Goal: Information Seeking & Learning: Learn about a topic

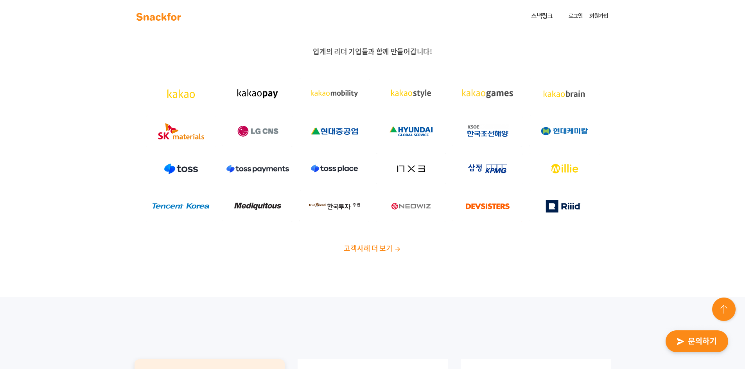
click at [375, 244] on span "고객사례 더 보기" at bounding box center [368, 248] width 48 height 11
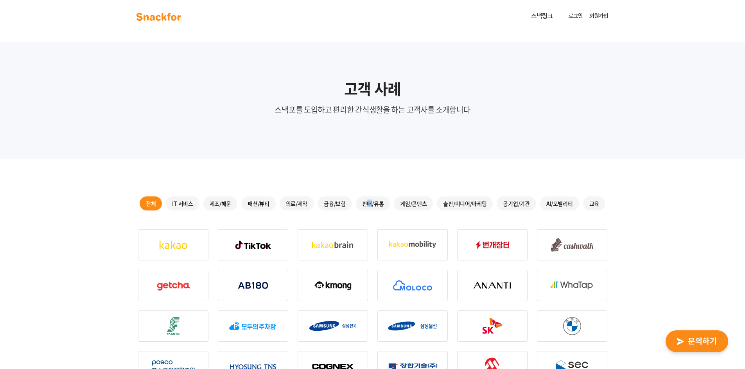
click at [369, 201] on div "판매/유통" at bounding box center [373, 204] width 34 height 14
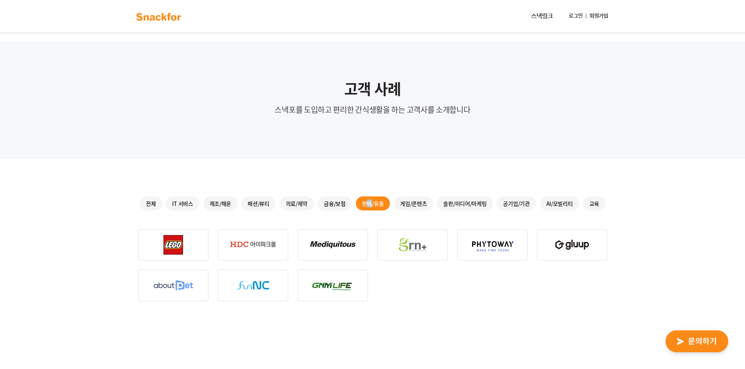
click at [174, 249] on img at bounding box center [173, 244] width 70 height 31
click at [218, 237] on div at bounding box center [372, 265] width 469 height 72
drag, startPoint x: 249, startPoint y: 237, endPoint x: 202, endPoint y: 217, distance: 51.3
click at [249, 237] on img at bounding box center [253, 244] width 70 height 31
click at [180, 202] on div "IT 서비스" at bounding box center [182, 204] width 33 height 14
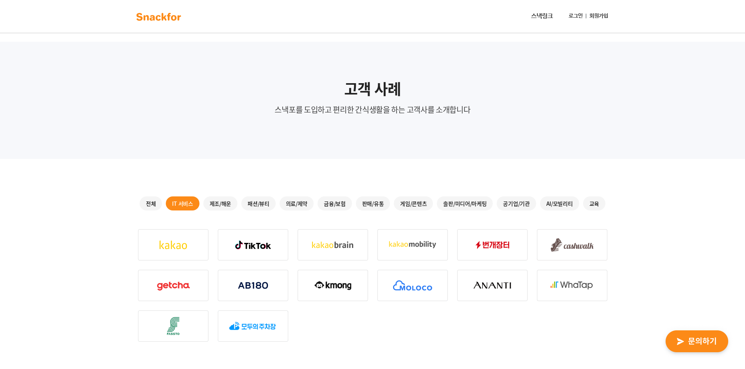
click at [321, 246] on img at bounding box center [332, 244] width 70 height 31
click at [392, 251] on img at bounding box center [412, 244] width 70 height 31
drag, startPoint x: 411, startPoint y: 286, endPoint x: 423, endPoint y: 290, distance: 12.4
click at [411, 287] on img at bounding box center [412, 285] width 70 height 31
click at [440, 292] on img at bounding box center [412, 285] width 70 height 31
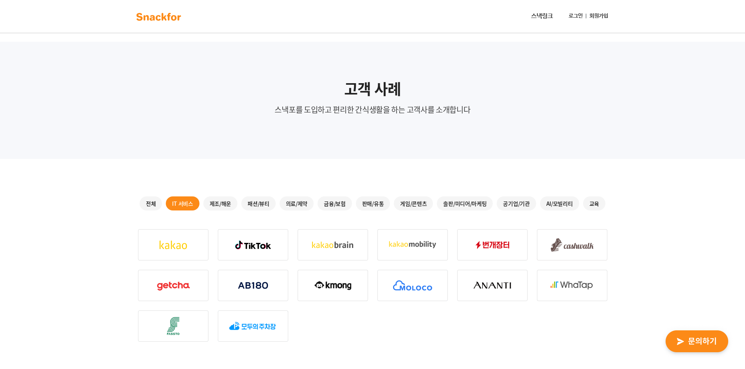
click at [259, 206] on div "패션/뷰티" at bounding box center [258, 204] width 34 height 14
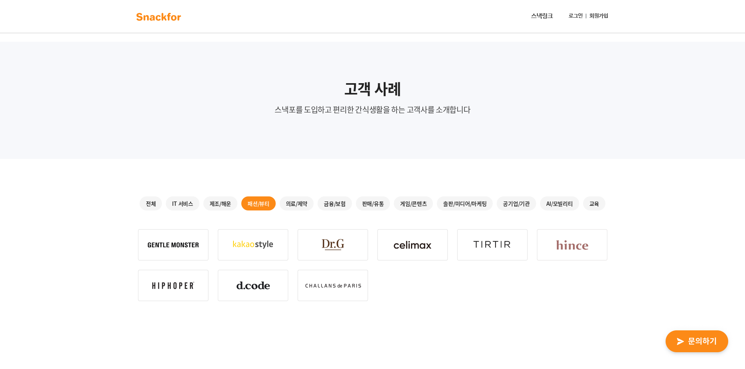
click at [290, 203] on div "의료/제약" at bounding box center [296, 204] width 34 height 14
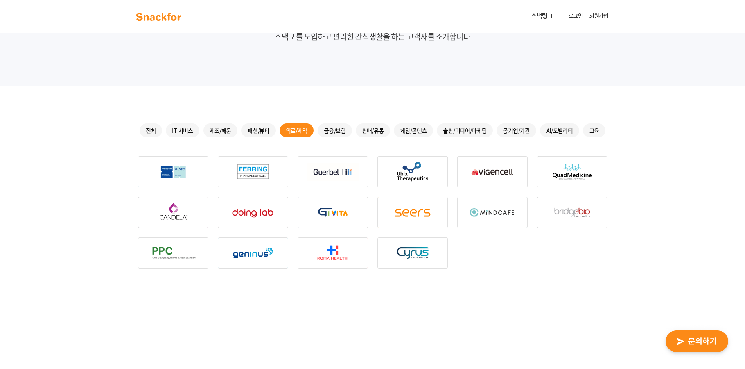
scroll to position [91, 0]
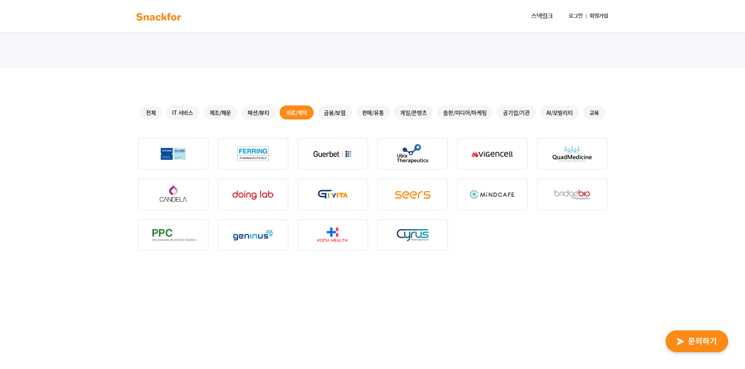
click at [333, 116] on div "금융/보험" at bounding box center [334, 113] width 34 height 14
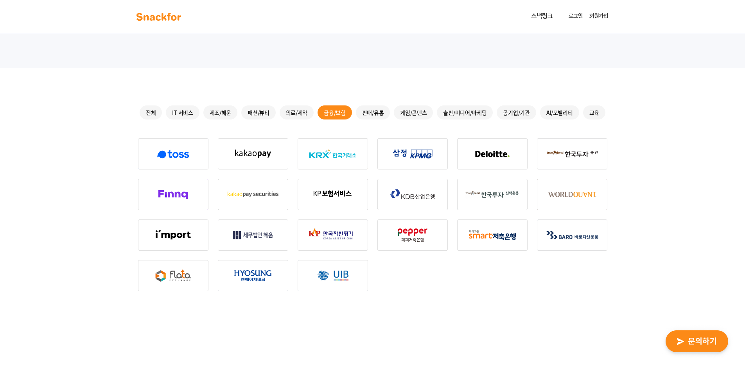
click at [378, 114] on div "판매/유통" at bounding box center [373, 113] width 34 height 14
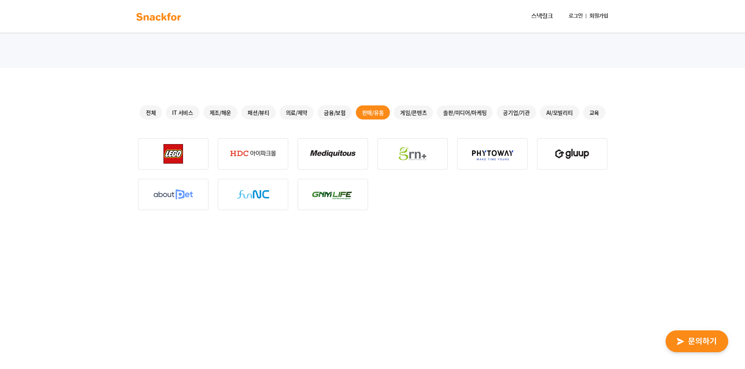
click at [410, 113] on div "게임/콘텐츠" at bounding box center [413, 113] width 39 height 14
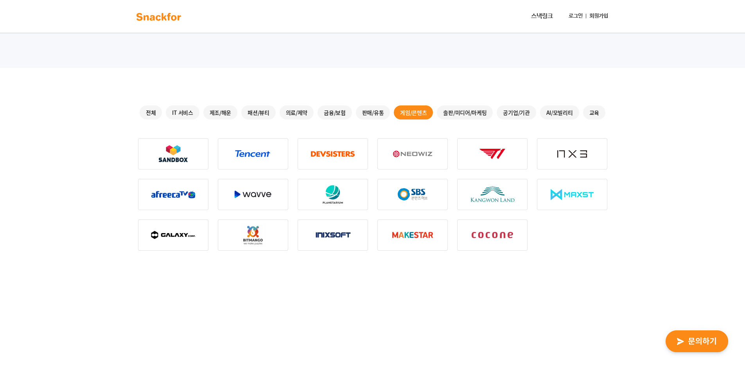
drag, startPoint x: 409, startPoint y: 154, endPoint x: 408, endPoint y: 192, distance: 38.3
click at [409, 154] on img at bounding box center [412, 153] width 70 height 31
click at [408, 193] on img at bounding box center [412, 194] width 70 height 31
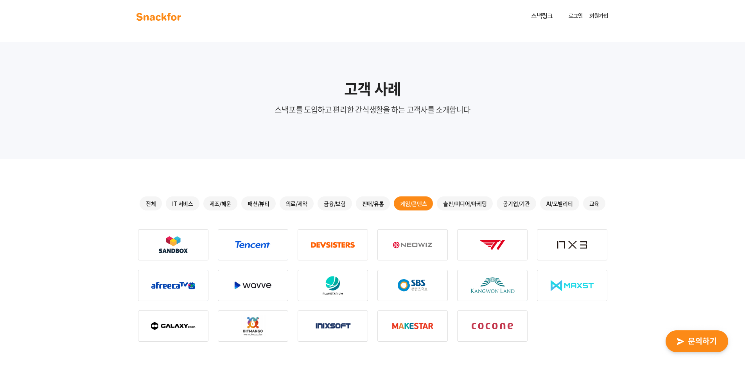
click at [161, 18] on img at bounding box center [158, 17] width 49 height 13
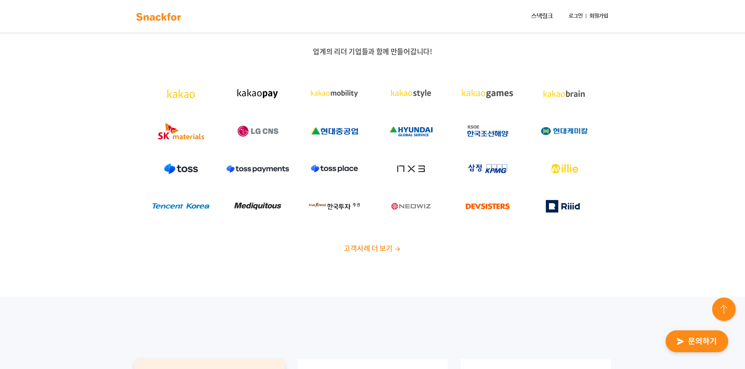
click at [299, 276] on div "업계의 리더 기업들과 함께 만들어갑니다! 고객사례 더 보기" at bounding box center [372, 153] width 745 height 288
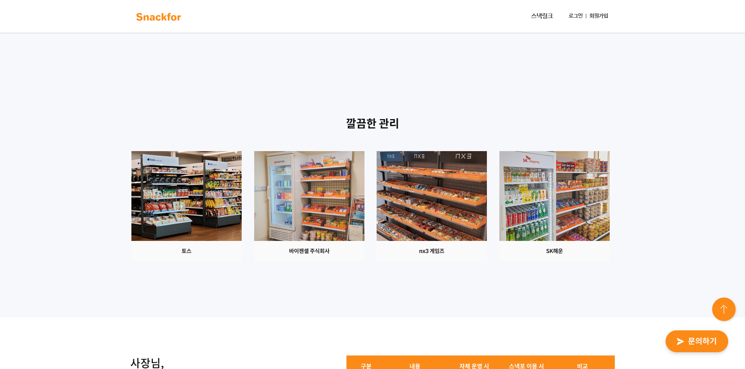
scroll to position [456, 0]
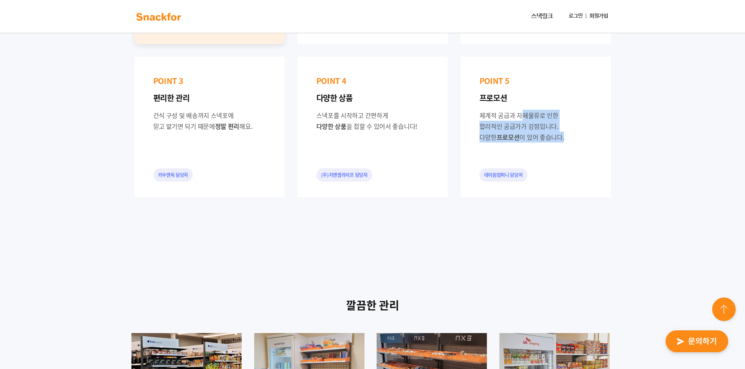
drag, startPoint x: 498, startPoint y: 113, endPoint x: 608, endPoint y: 151, distance: 116.2
click at [608, 151] on div "POINT 5 프로모션 체계적 공급과 자체물류로 인한 합리적인 공급가가 강점입니다. 다양한 프로모션 이 있어 좋습니다. 데이원컴퍼니 담당자" at bounding box center [535, 127] width 150 height 141
click at [496, 177] on div "데이원컴퍼니 담당자" at bounding box center [503, 174] width 48 height 13
drag, startPoint x: 198, startPoint y: 116, endPoint x: 258, endPoint y: 160, distance: 74.6
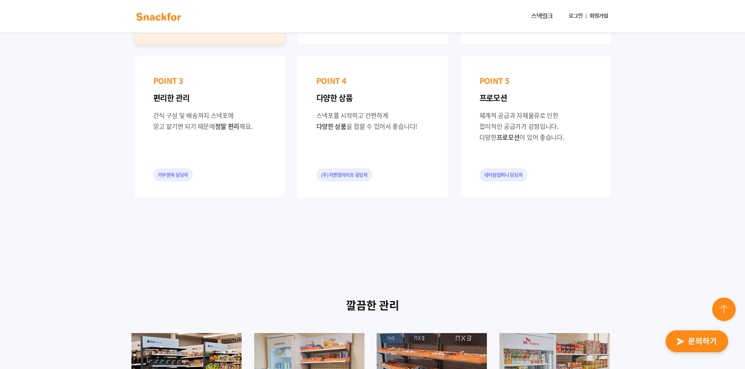
click at [258, 160] on div "POINT 3 편리한 관리 간식 구성 및 배송까지 스낵포에 믿고 맡기면 되기 때문에 정말 편리 해요. 카우앤독 담당자" at bounding box center [209, 127] width 150 height 141
click at [258, 159] on div "POINT 3 편리한 관리 간식 구성 및 배송까지 스낵포에 믿고 맡기면 되기 때문에 정말 편리 해요. 카우앤독 담당자" at bounding box center [209, 127] width 150 height 141
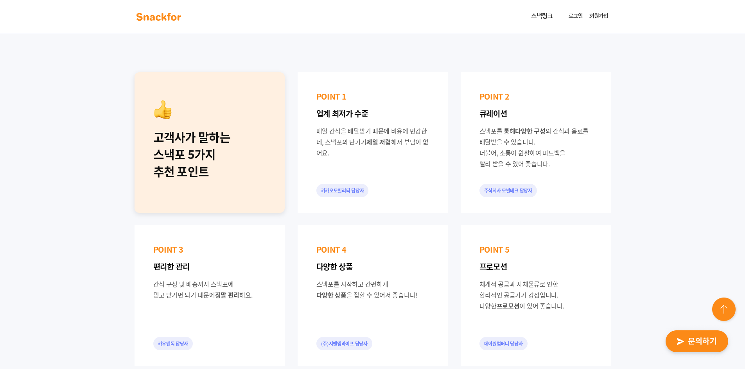
scroll to position [274, 0]
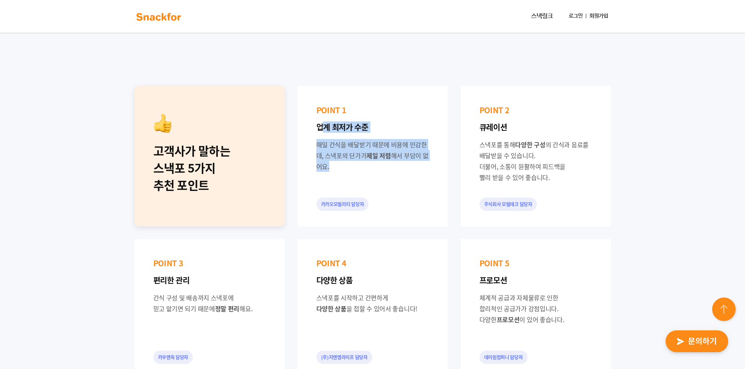
click at [357, 164] on div "POINT 1 업계 최저가 수준 매일 간식을 배달받기 때문에 비용에 민감한데, 스낵포의 단가가 제일 저렴 해서 부담이 없어요. 카카오모빌리티 …" at bounding box center [372, 156] width 150 height 141
click at [357, 164] on div "매일 간식을 배달받기 때문에 비용에 민감한데, 스낵포의 단가가 제일 저렴 해서 부담이 없어요." at bounding box center [372, 155] width 113 height 33
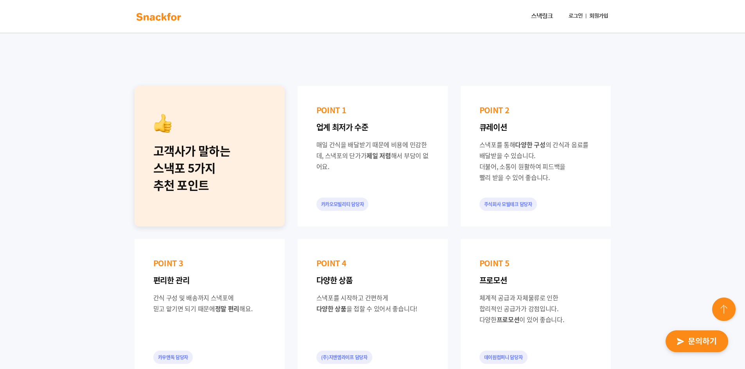
drag, startPoint x: 496, startPoint y: 133, endPoint x: 538, endPoint y: 176, distance: 60.0
click at [538, 176] on div "POINT 2 큐레이션 스낵포를 통해 다양한 구성 의 간식과 음료를 배달받을 수 있습니다. 더불어, 소통이 원활하여 피드백을 빨리 받을 수 있…" at bounding box center [535, 156] width 150 height 141
click at [538, 176] on div "스낵포를 통해 다양한 구성 의 간식과 음료를 배달받을 수 있습니다. 더불어, 소통이 원활하여 피드백을 빨리 받을 수 있어 좋습니다." at bounding box center [535, 161] width 113 height 44
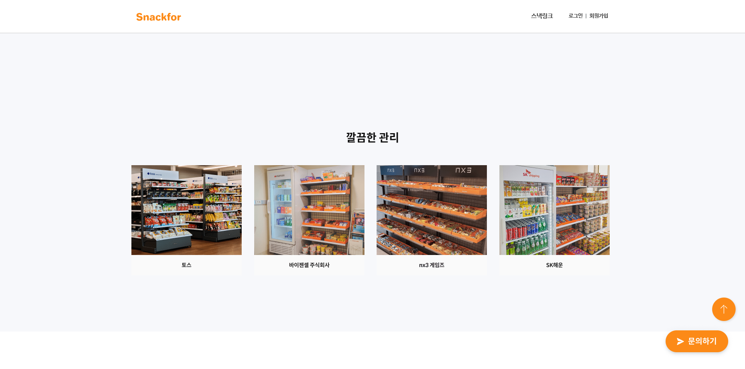
scroll to position [638, 0]
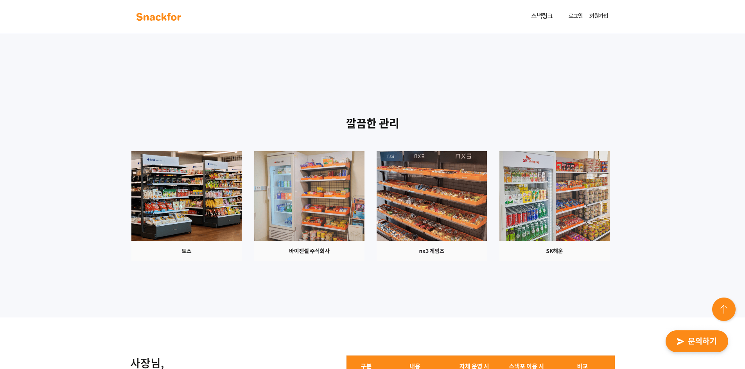
click at [487, 205] on img at bounding box center [431, 206] width 110 height 110
click at [364, 192] on img at bounding box center [309, 206] width 110 height 110
click at [242, 194] on img at bounding box center [186, 206] width 110 height 110
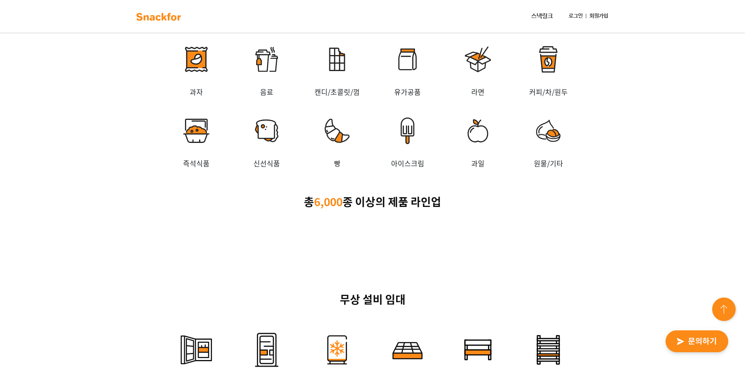
scroll to position [1368, 0]
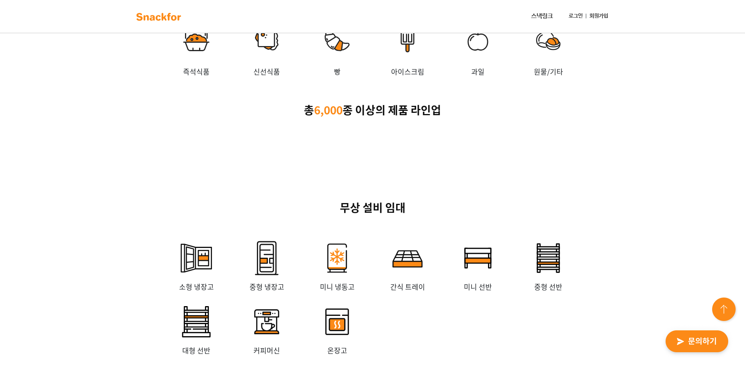
click at [453, 77] on p "과일" at bounding box center [477, 71] width 70 height 11
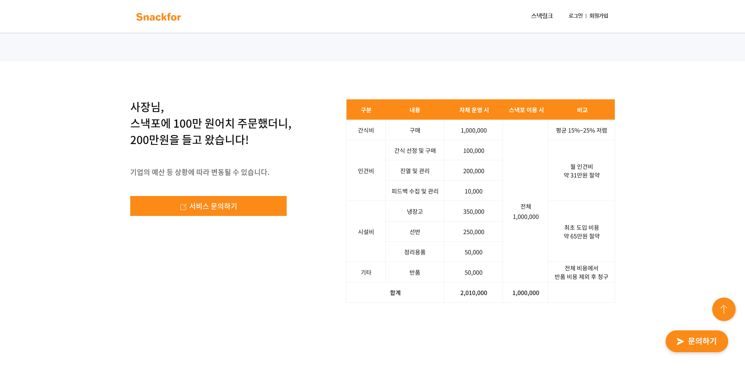
scroll to position [1003, 0]
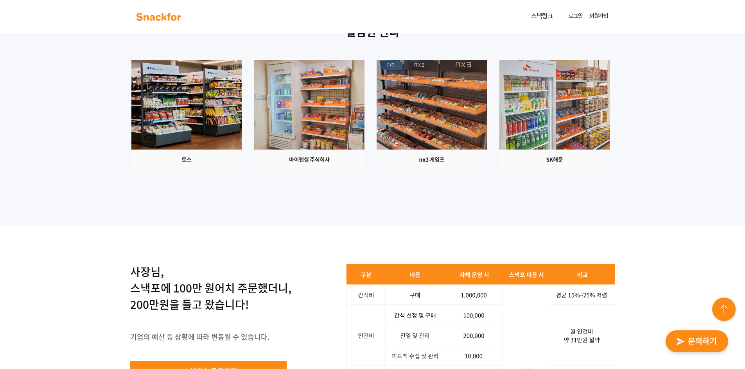
click at [499, 170] on img at bounding box center [554, 115] width 110 height 110
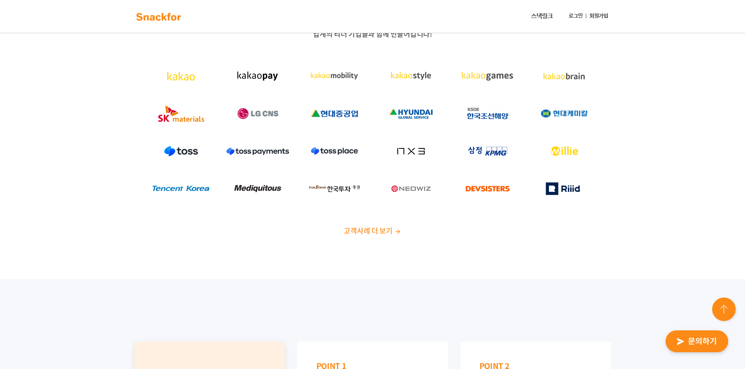
scroll to position [0, 0]
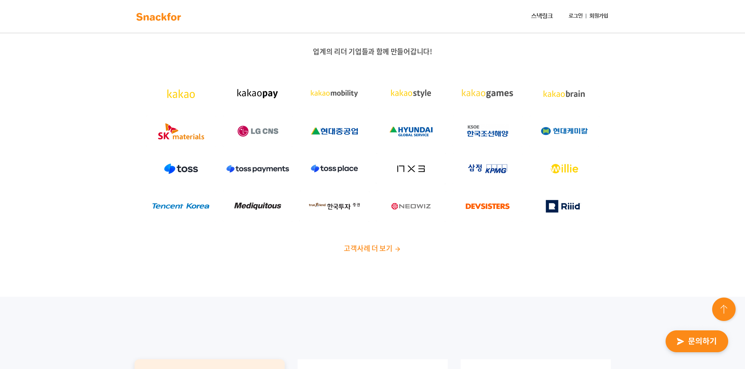
click at [406, 205] on img at bounding box center [411, 206] width 70 height 31
click at [158, 14] on img at bounding box center [158, 17] width 49 height 13
click at [358, 248] on span "고객사례 더 보기" at bounding box center [368, 248] width 48 height 11
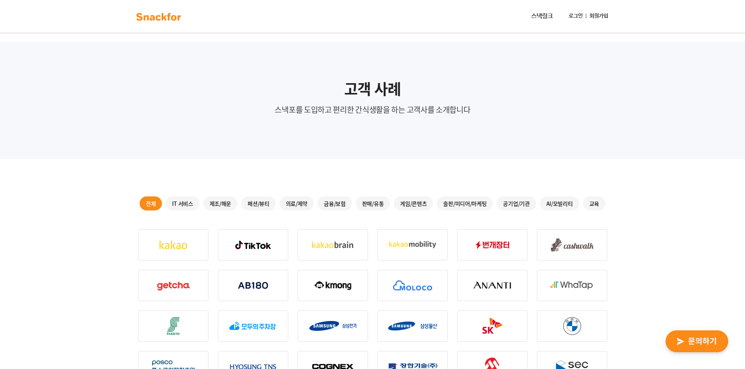
click at [562, 208] on div "AI/모빌리티" at bounding box center [559, 204] width 39 height 14
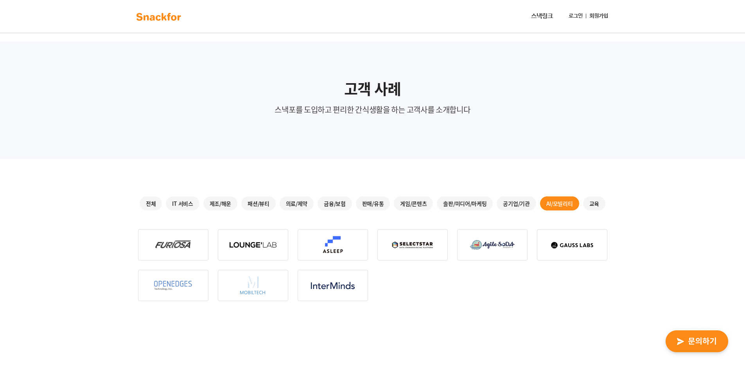
click at [598, 208] on div "교육" at bounding box center [594, 204] width 22 height 14
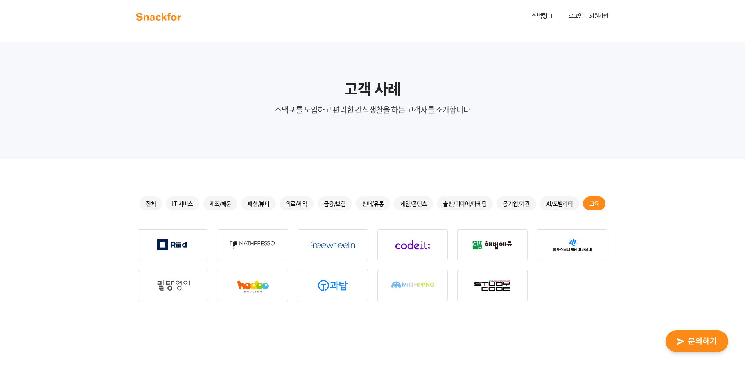
click at [522, 206] on div "공기업/기관" at bounding box center [515, 204] width 39 height 14
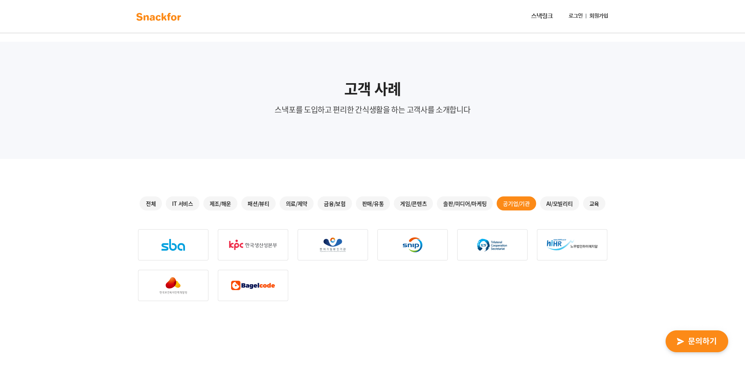
click at [473, 199] on div "출판/미디어/마케팅" at bounding box center [465, 204] width 56 height 14
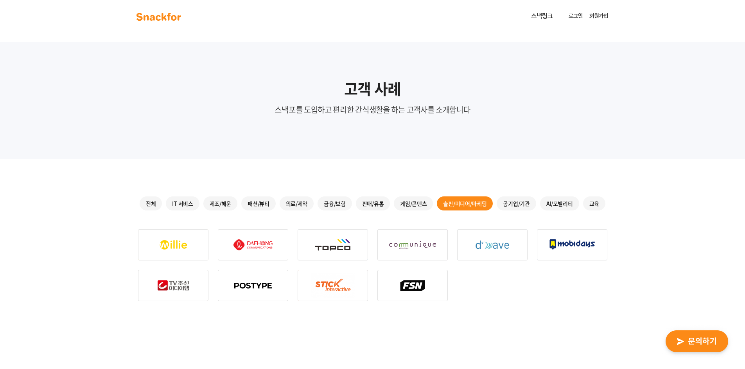
click at [411, 203] on div "게임/콘텐츠" at bounding box center [413, 204] width 39 height 14
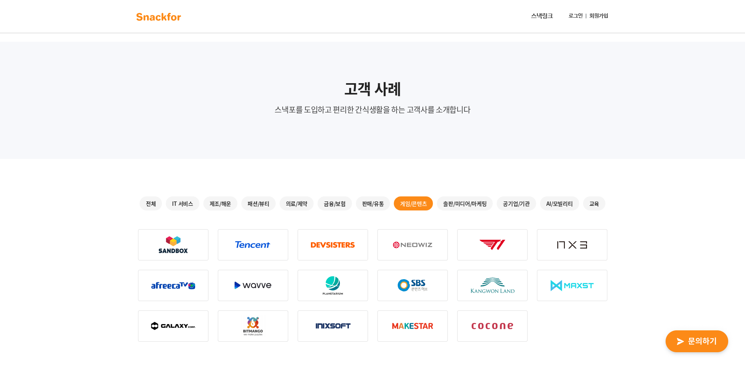
click at [375, 204] on div "판매/유통" at bounding box center [373, 204] width 34 height 14
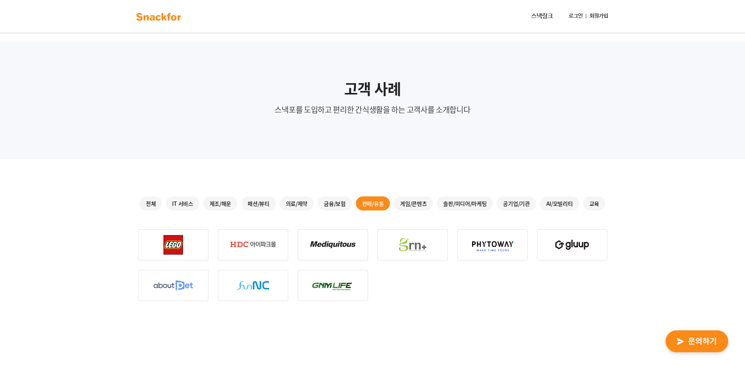
click at [335, 202] on div "금융/보험" at bounding box center [334, 204] width 34 height 14
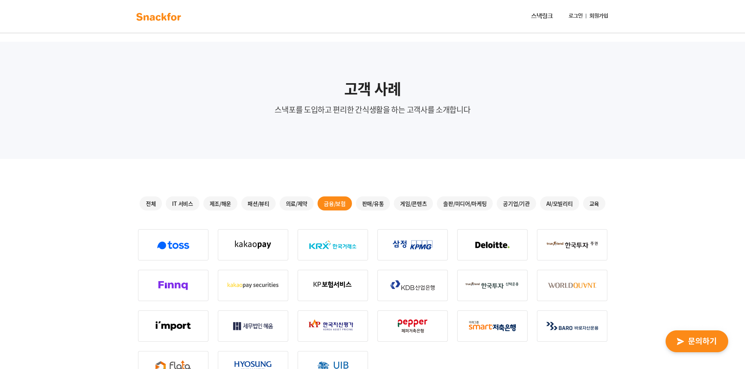
scroll to position [91, 0]
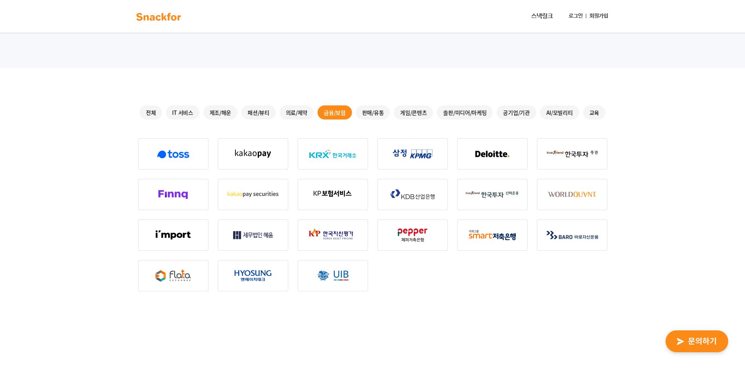
click at [285, 114] on div "의료/제약" at bounding box center [296, 113] width 34 height 14
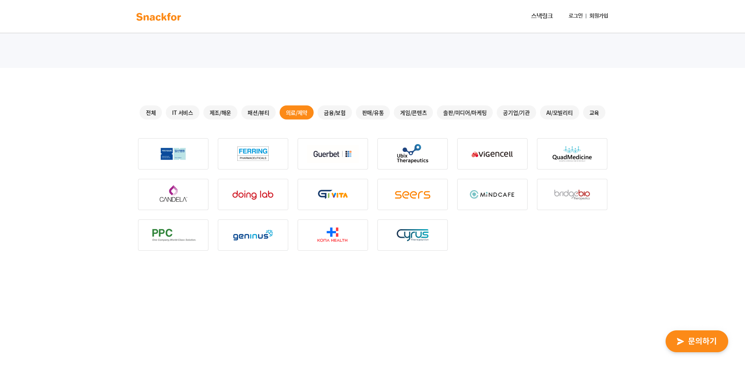
click at [260, 113] on div "패션/뷰티" at bounding box center [258, 113] width 34 height 14
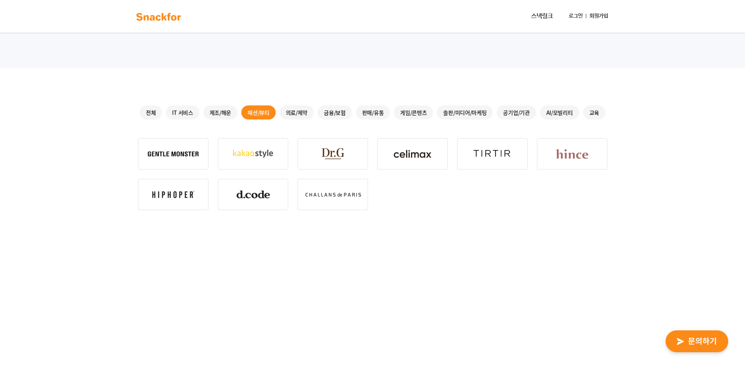
click at [212, 109] on div "제조/해운" at bounding box center [220, 113] width 34 height 14
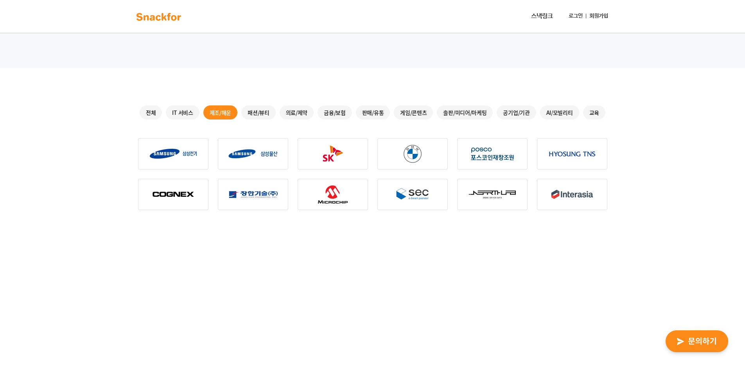
click at [192, 116] on div "IT 서비스" at bounding box center [182, 113] width 33 height 14
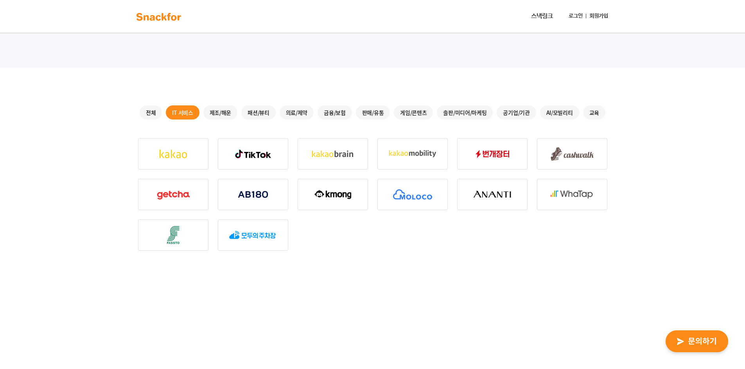
click at [299, 113] on div "의료/제약" at bounding box center [296, 113] width 34 height 14
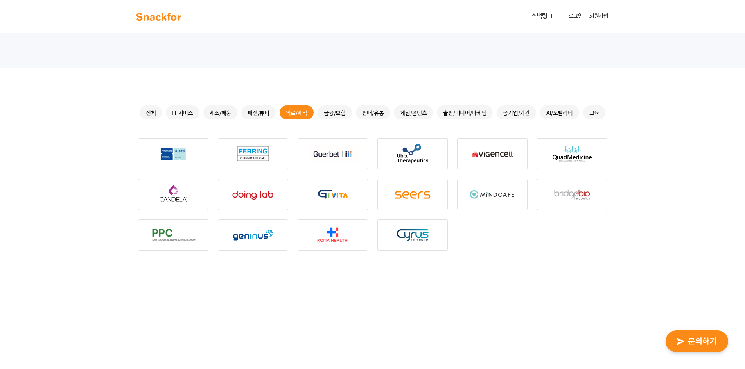
click at [322, 112] on div "금융/보험" at bounding box center [334, 113] width 34 height 14
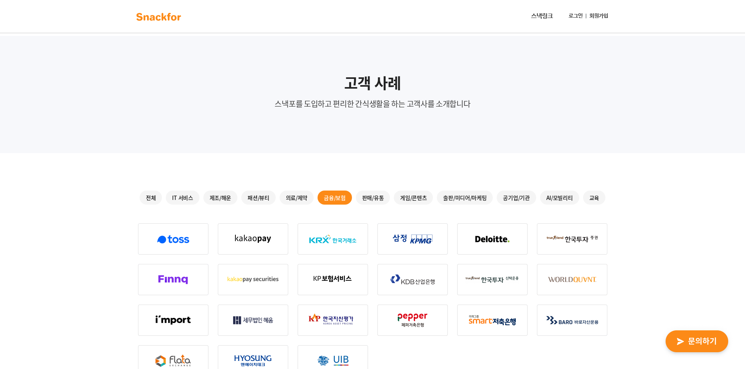
scroll to position [0, 0]
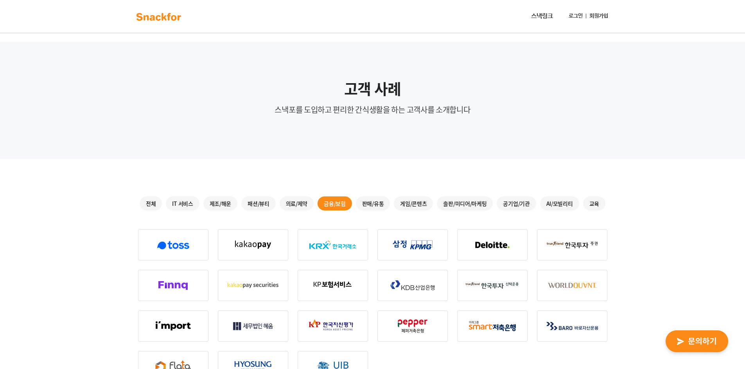
click at [545, 21] on link "스낵링크" at bounding box center [542, 17] width 28 height 16
click at [159, 15] on img at bounding box center [158, 17] width 49 height 13
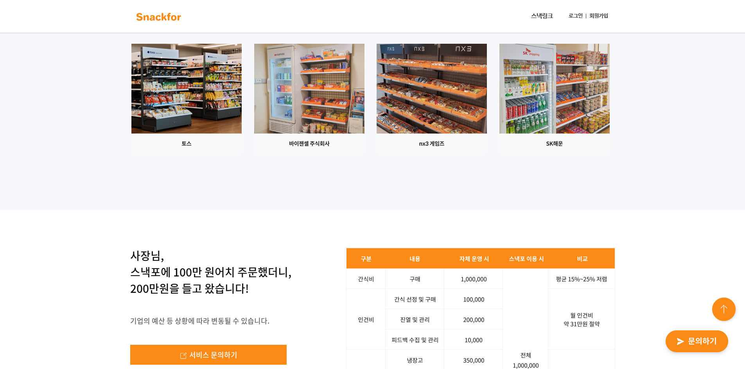
scroll to position [730, 0]
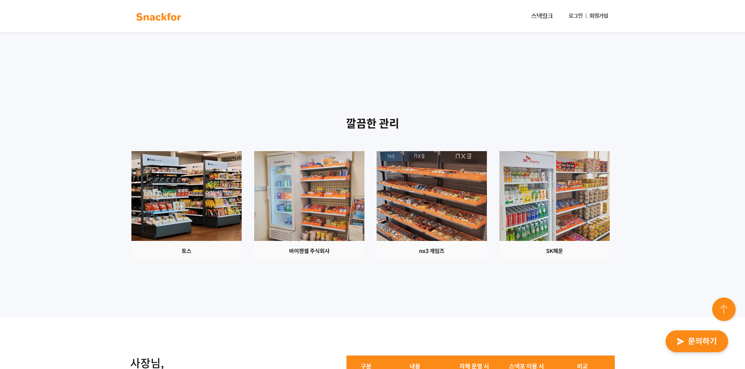
click at [242, 193] on img at bounding box center [186, 206] width 110 height 110
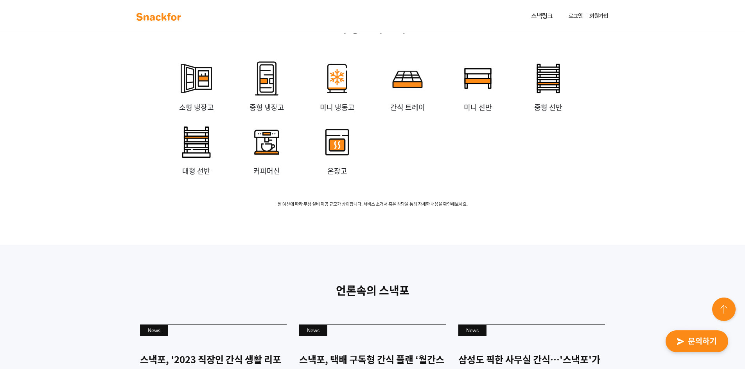
scroll to position [1551, 0]
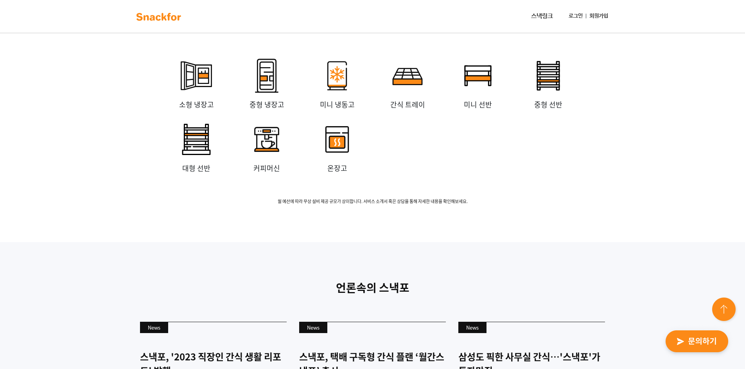
click at [530, 180] on div "소형 냉장고 중형 냉장고 미니 냉동고 간식 트레이 미니 선반 중형 선반 대형 선반 커피머신 온장고" at bounding box center [372, 115] width 423 height 127
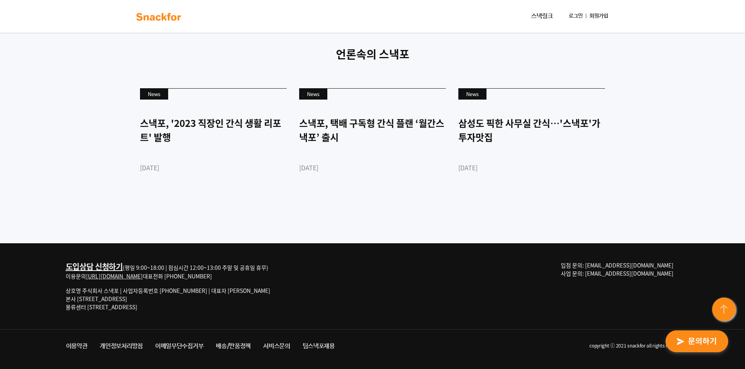
scroll to position [1895, 0]
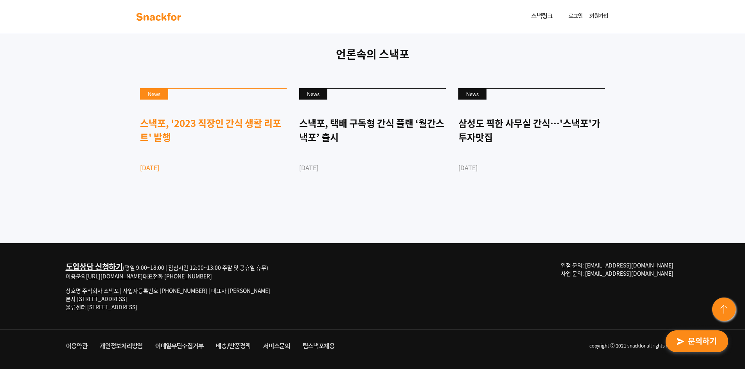
click at [180, 122] on div "스낵포, '2023 직장인 간식 생활 리포트' 발행" at bounding box center [213, 130] width 147 height 28
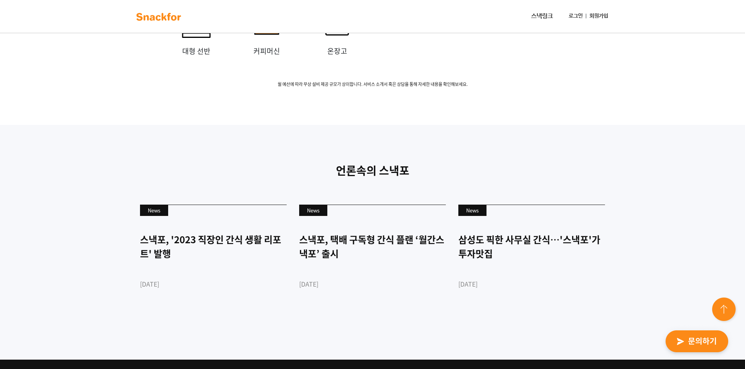
scroll to position [1803, 0]
